Goal: Register for event/course

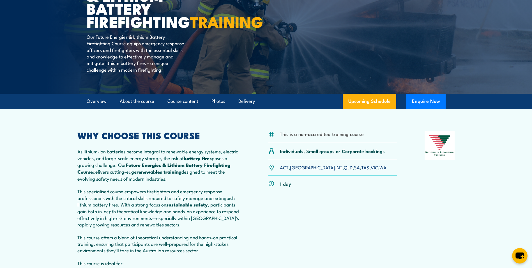
scroll to position [123, 0]
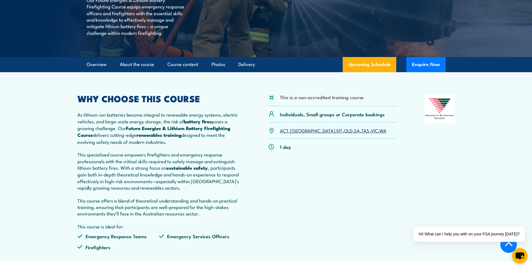
click at [296, 134] on link "[GEOGRAPHIC_DATA]" at bounding box center [312, 130] width 45 height 7
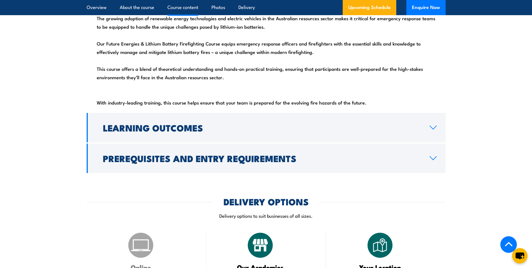
scroll to position [671, 0]
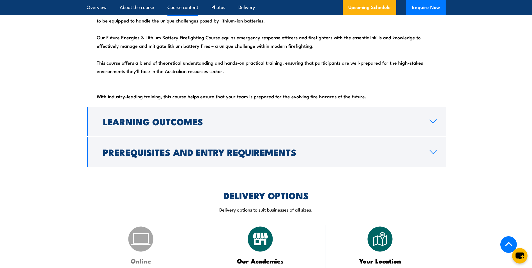
click at [436, 123] on icon at bounding box center [434, 121] width 8 height 4
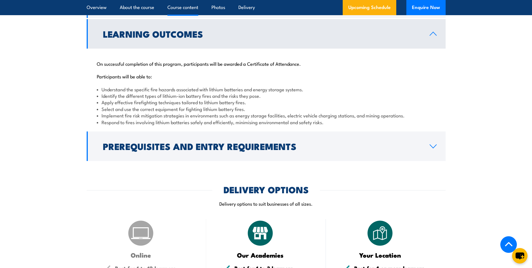
scroll to position [643, 0]
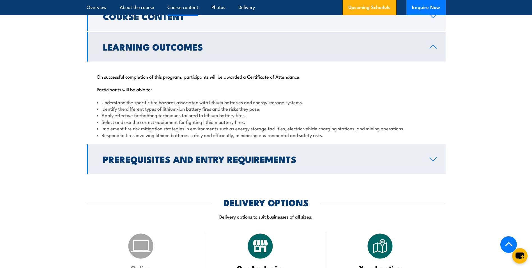
click at [436, 161] on icon at bounding box center [433, 158] width 6 height 3
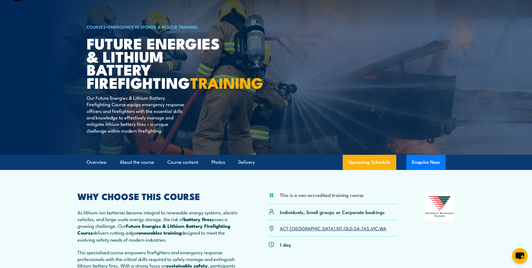
scroll to position [0, 0]
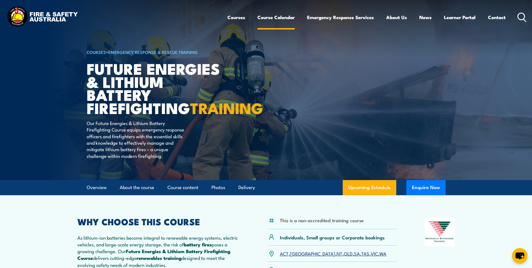
click at [277, 18] on link "Course Calendar" at bounding box center [276, 17] width 37 height 15
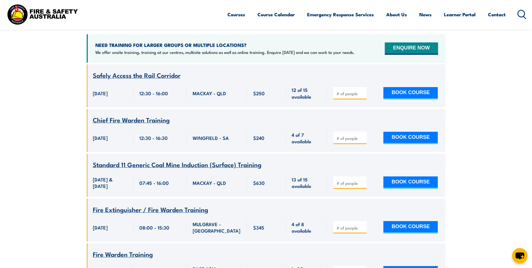
scroll to position [178, 0]
